Goal: Check status: Verify the current state of an ongoing process or item

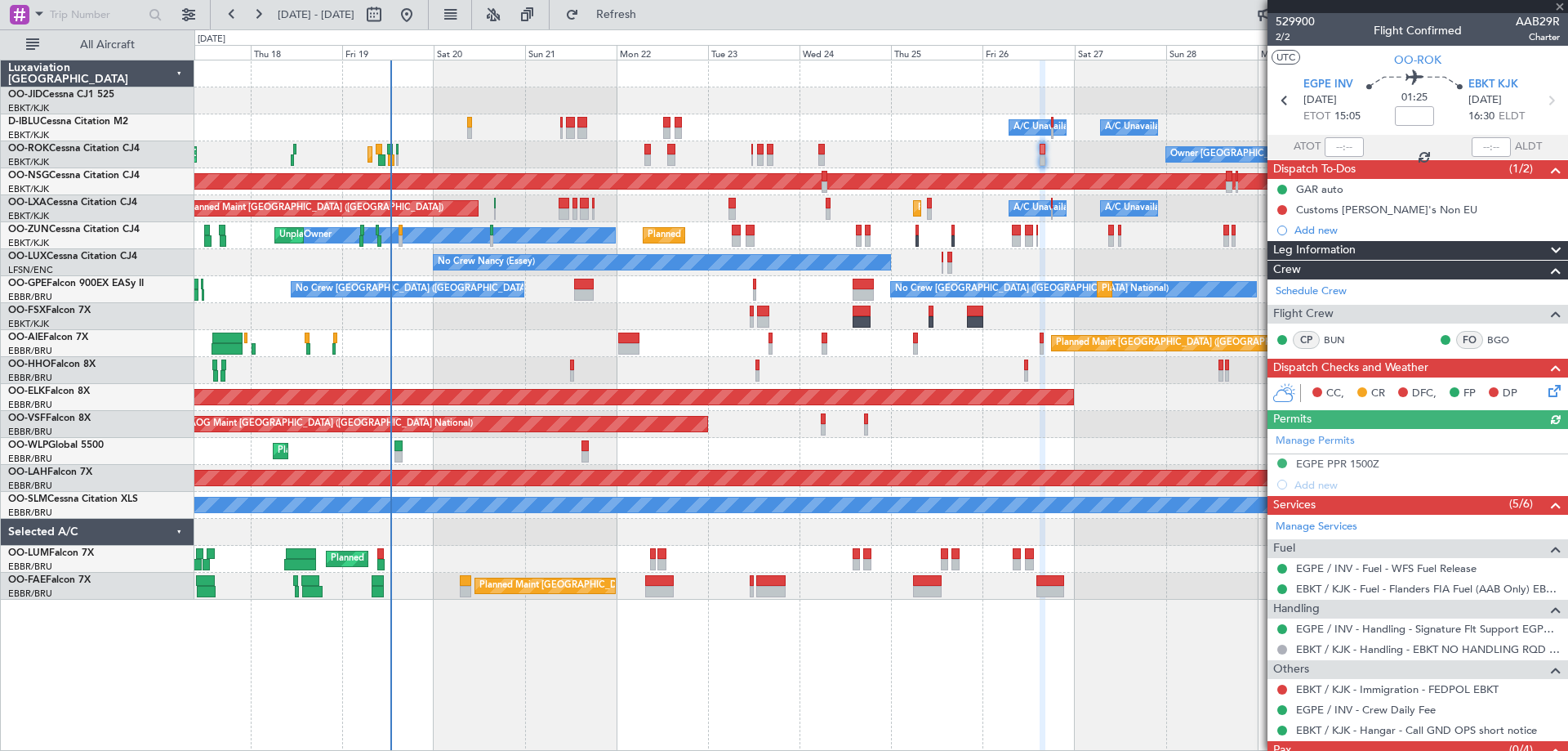
scroll to position [56, 0]
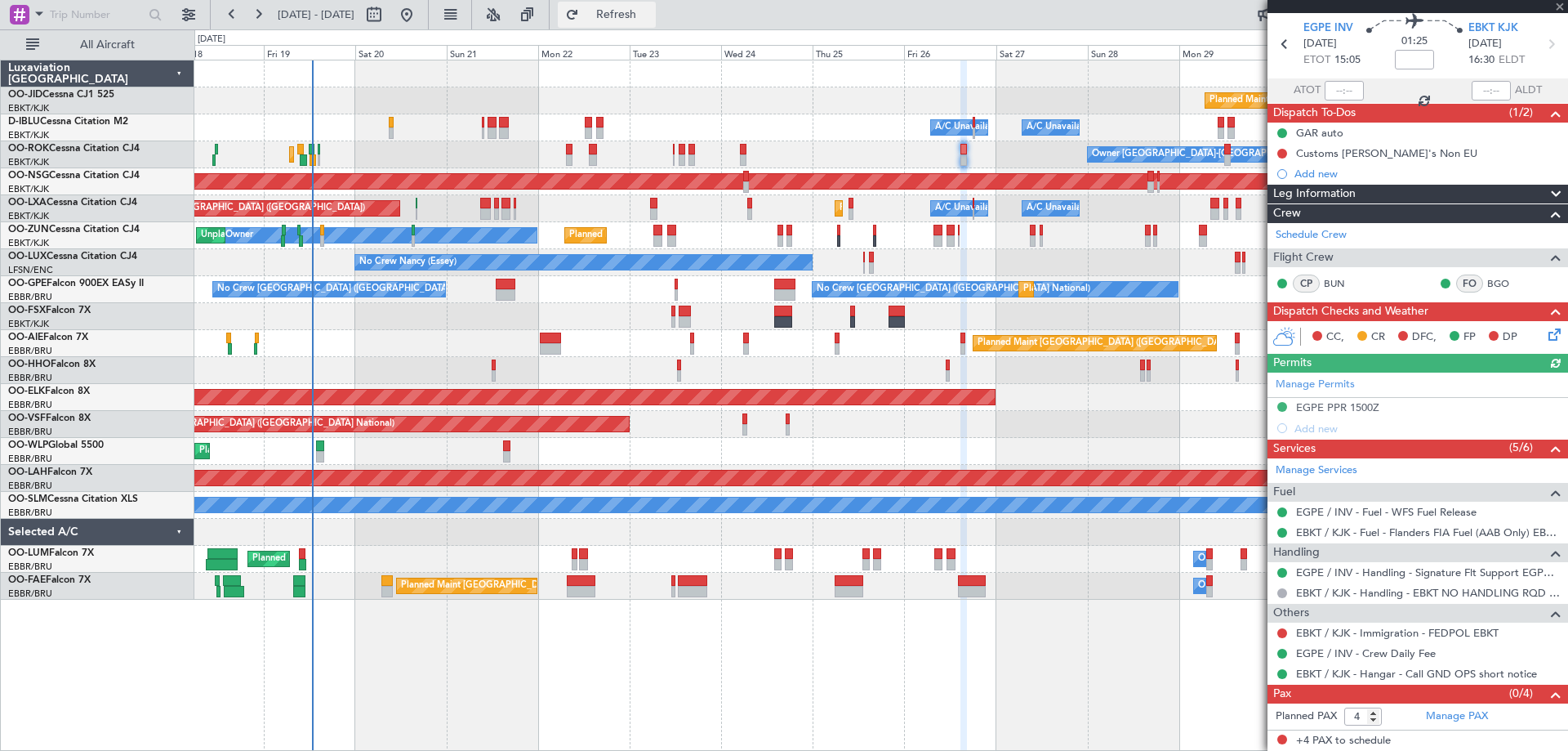
click at [651, 14] on span "Refresh" at bounding box center [617, 14] width 69 height 12
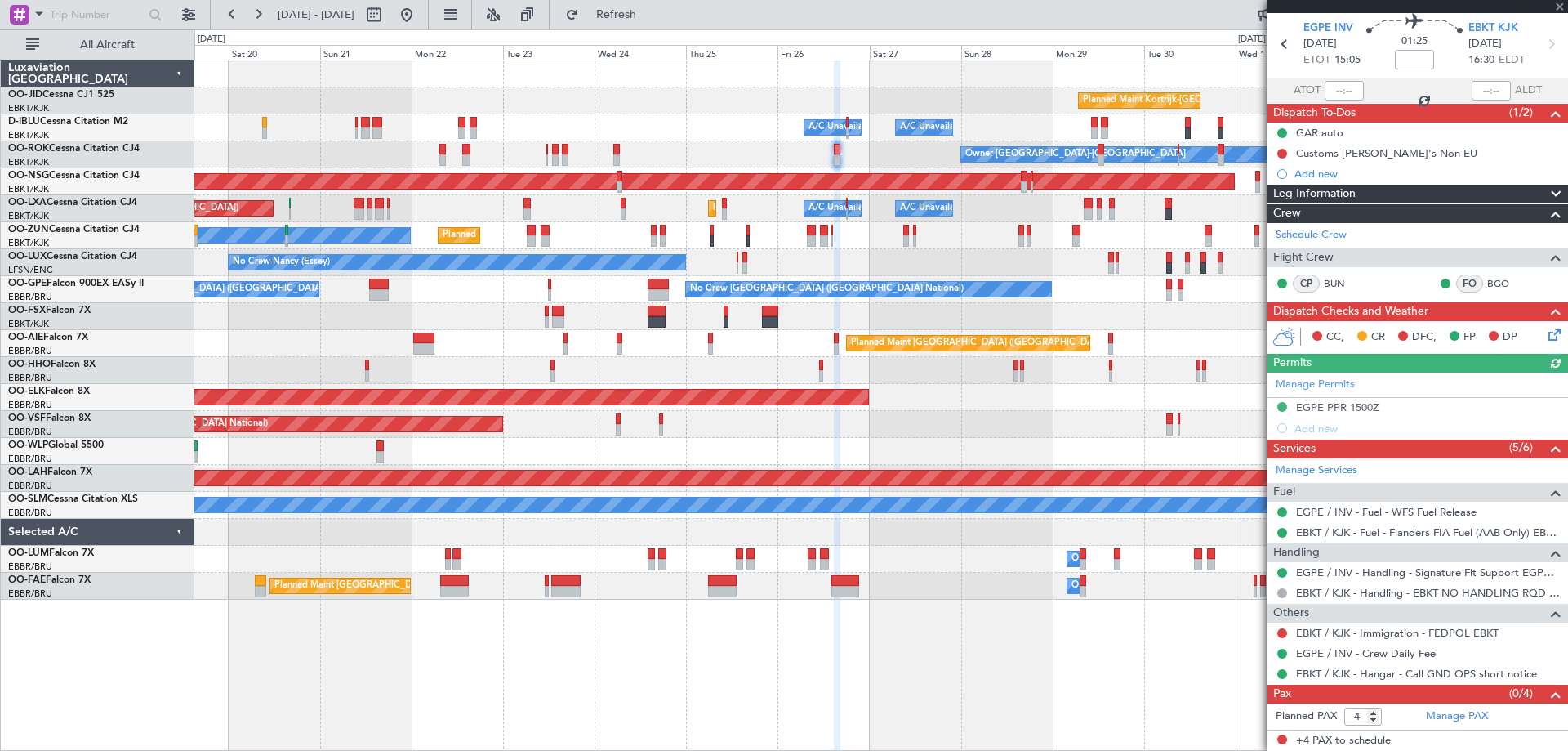
click at [847, 372] on div at bounding box center [881, 371] width 1373 height 27
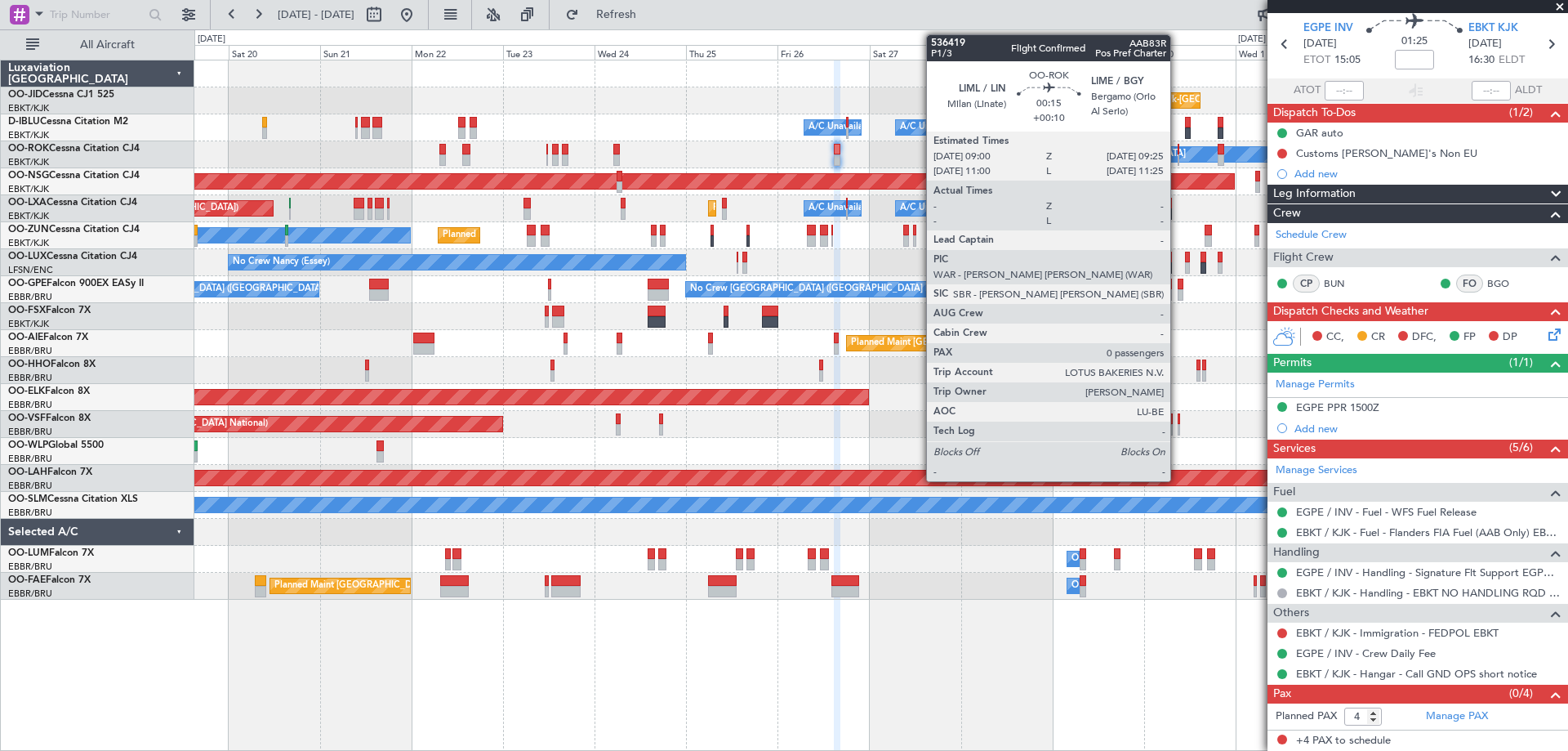
click at [1178, 163] on div at bounding box center [1179, 159] width 2 height 12
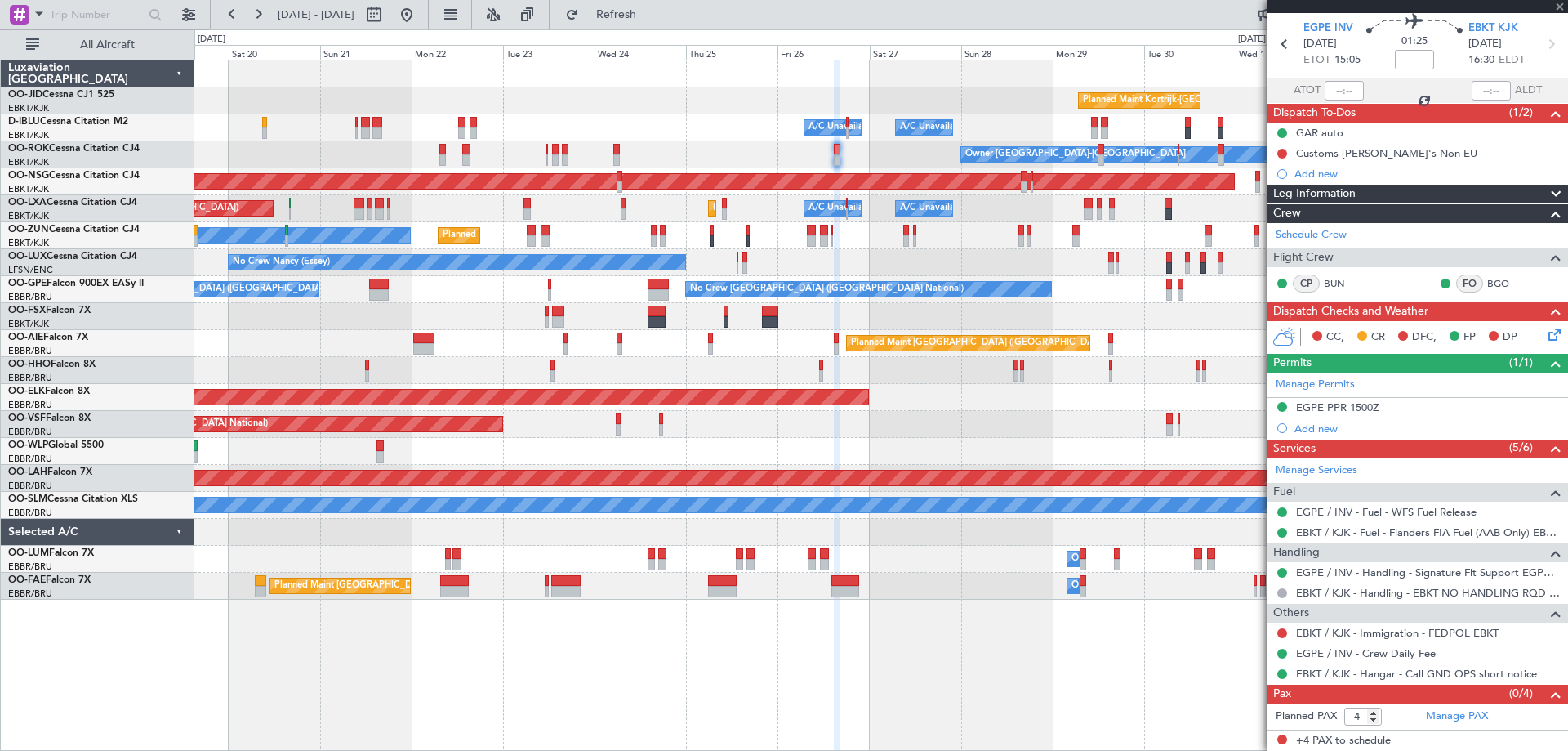
type input "+00:10"
type input "0"
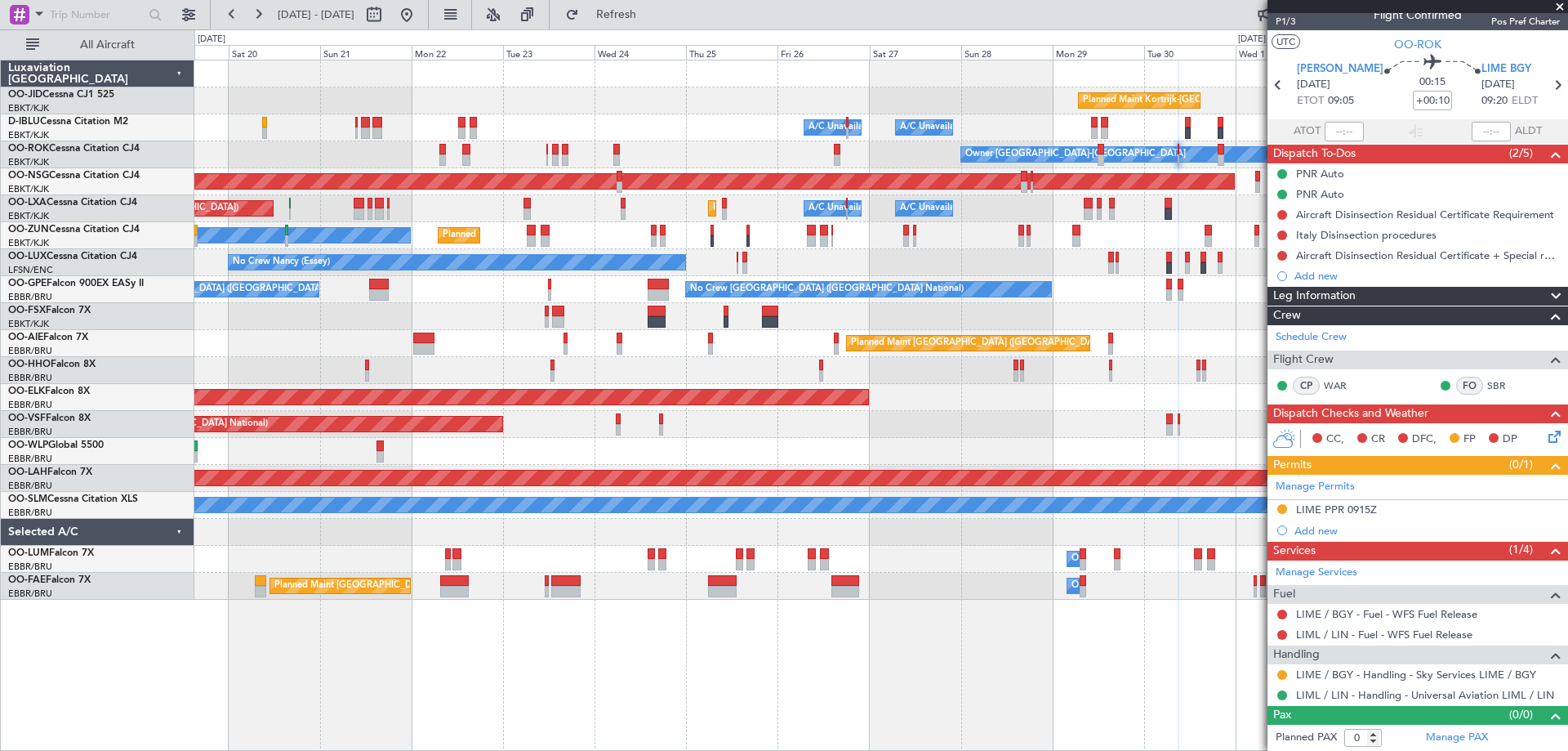
scroll to position [0, 0]
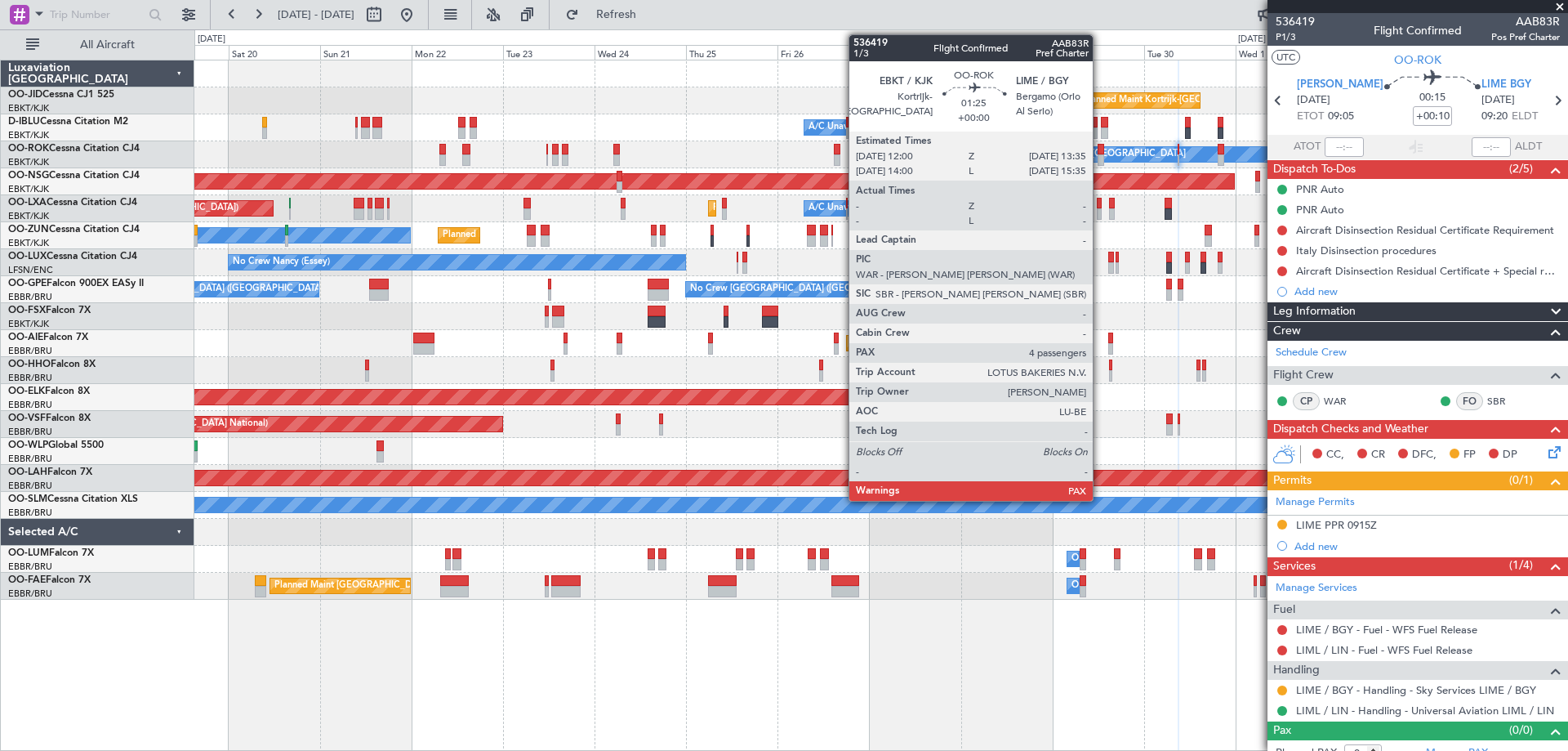
click at [1100, 161] on div at bounding box center [1100, 159] width 6 height 12
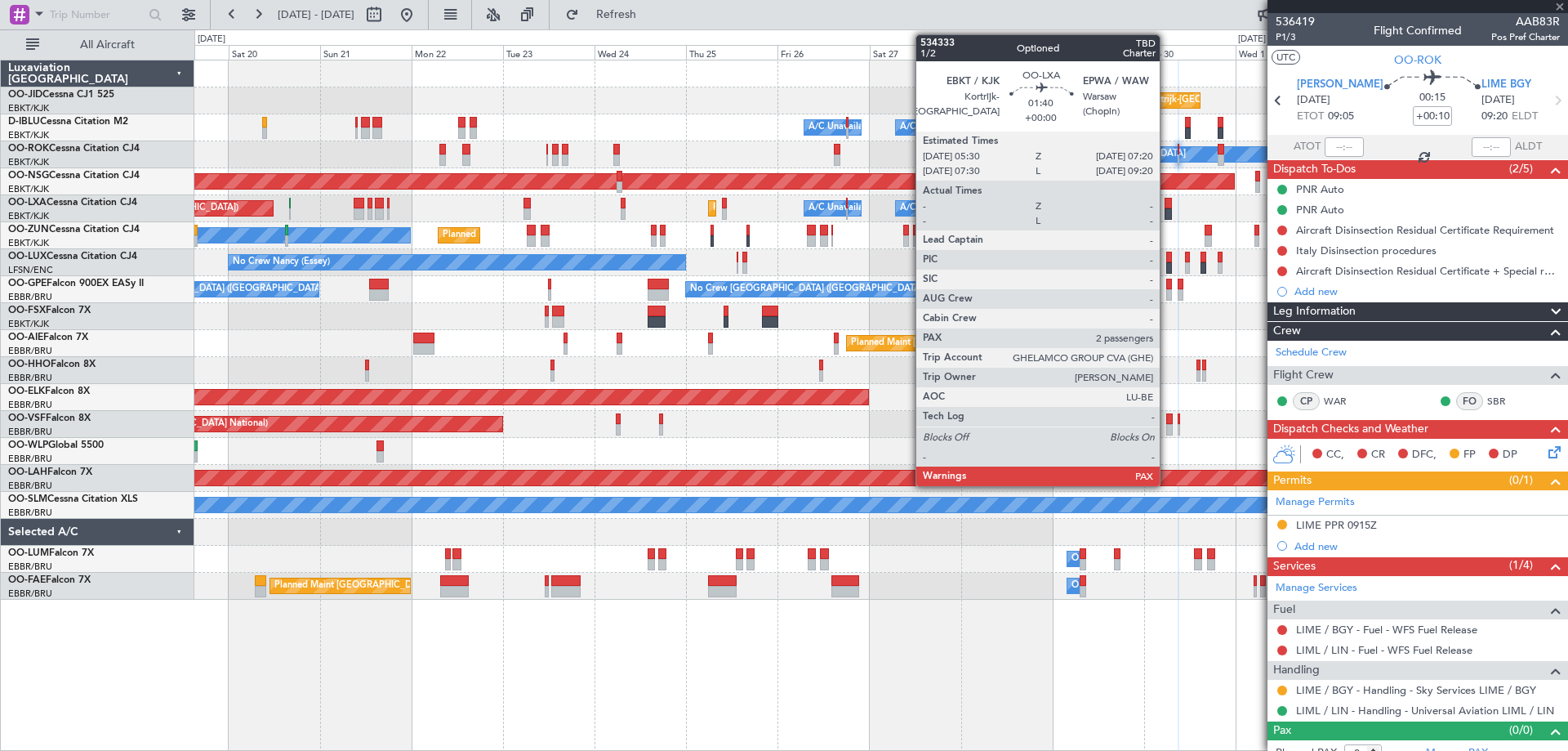
type input "4"
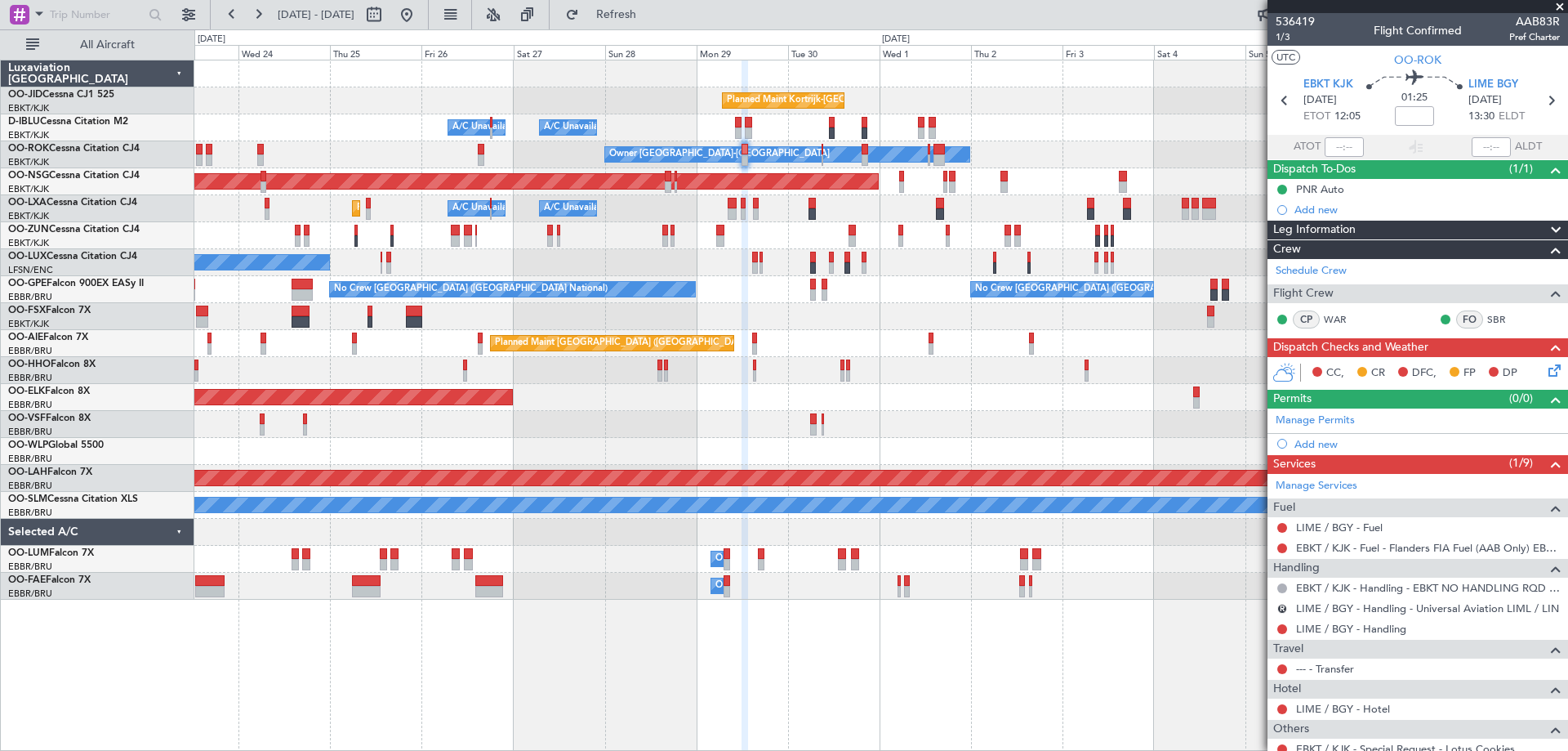
click at [717, 259] on div "Planned Maint Kortrijk-[GEOGRAPHIC_DATA] A/C Unavailable [GEOGRAPHIC_DATA] ([GE…" at bounding box center [881, 330] width 1373 height 539
click at [882, 352] on div "Planned Maint [GEOGRAPHIC_DATA] ([GEOGRAPHIC_DATA])" at bounding box center [881, 344] width 1373 height 27
